Goal: Feedback & Contribution: Submit feedback/report problem

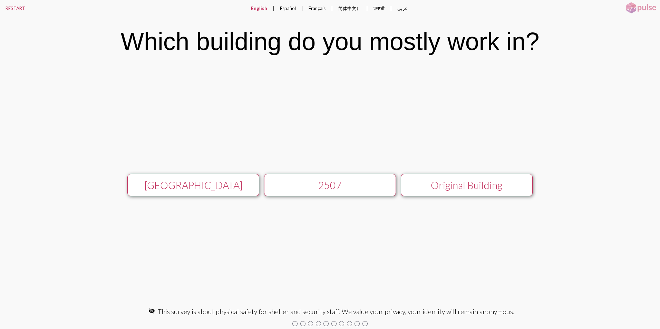
click at [160, 188] on div "[GEOGRAPHIC_DATA]" at bounding box center [193, 185] width 118 height 12
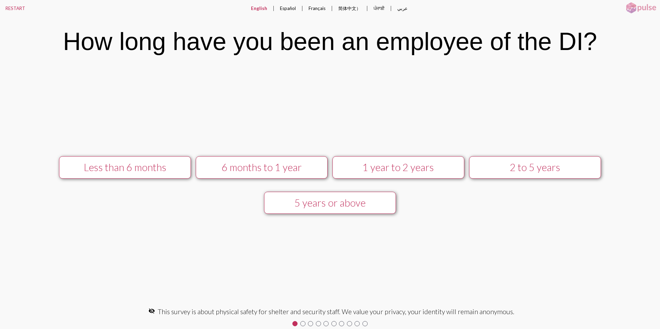
click at [537, 169] on div "2 to 5 years" at bounding box center [535, 168] width 118 height 12
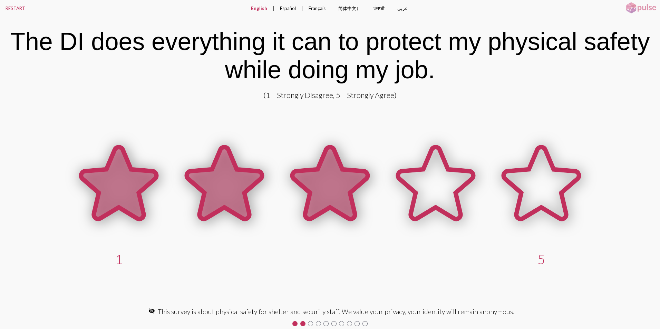
click at [323, 190] on icon at bounding box center [329, 183] width 75 height 72
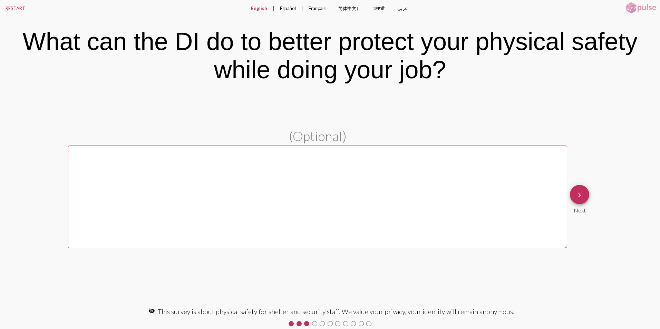
click at [90, 168] on textarea at bounding box center [317, 197] width 499 height 103
click at [580, 200] on span "keyboard_arrow_right" at bounding box center [579, 195] width 8 height 20
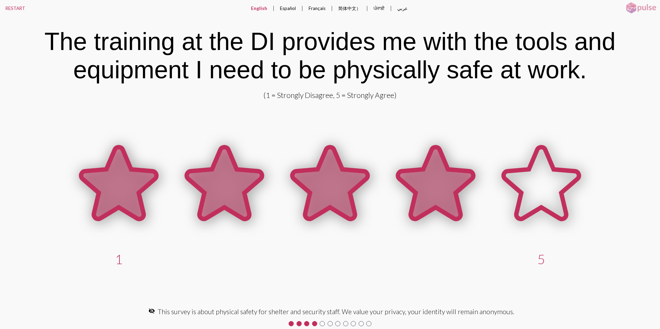
click at [444, 208] on icon at bounding box center [435, 183] width 75 height 72
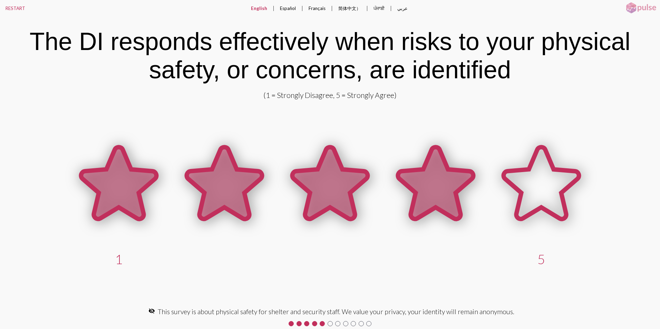
click at [426, 174] on icon at bounding box center [435, 183] width 75 height 72
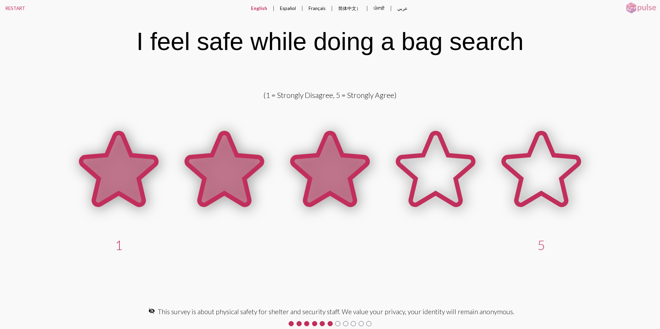
click at [328, 185] on icon at bounding box center [329, 169] width 75 height 72
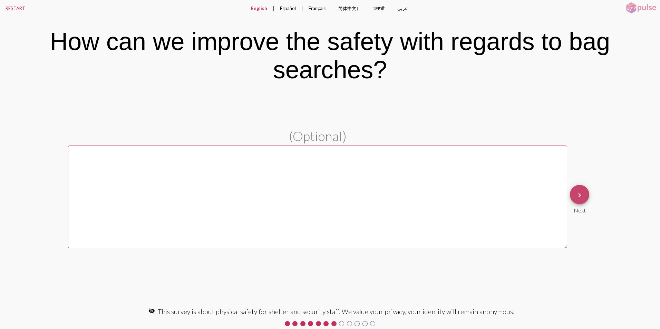
click at [583, 197] on mat-icon "keyboard_arrow_right" at bounding box center [579, 195] width 8 height 8
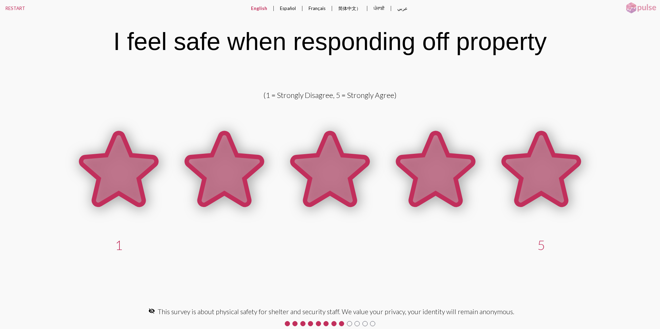
click at [522, 184] on icon at bounding box center [541, 169] width 75 height 72
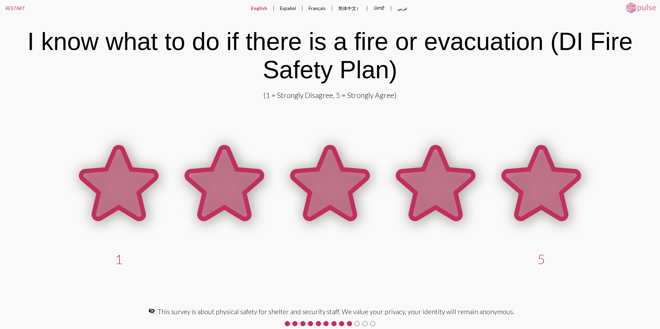
click at [526, 185] on icon at bounding box center [541, 183] width 75 height 72
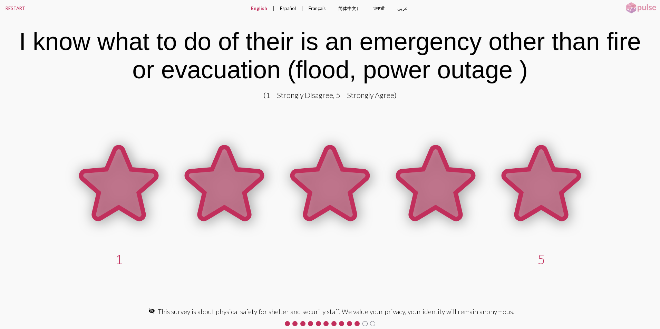
click at [527, 183] on icon at bounding box center [541, 183] width 75 height 72
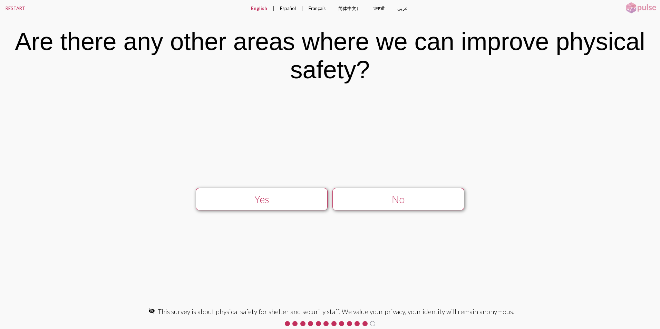
click at [377, 201] on div "No" at bounding box center [398, 200] width 118 height 12
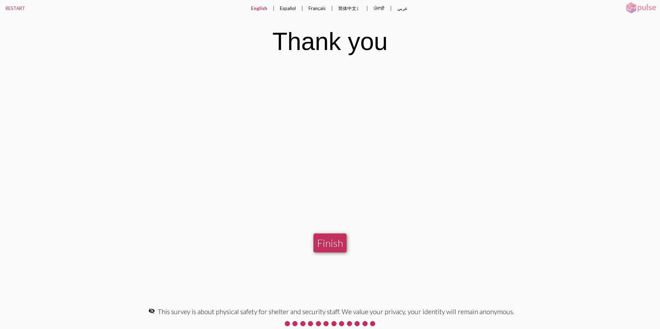
click at [339, 242] on button "Finish" at bounding box center [329, 243] width 33 height 19
